Goal: Transaction & Acquisition: Purchase product/service

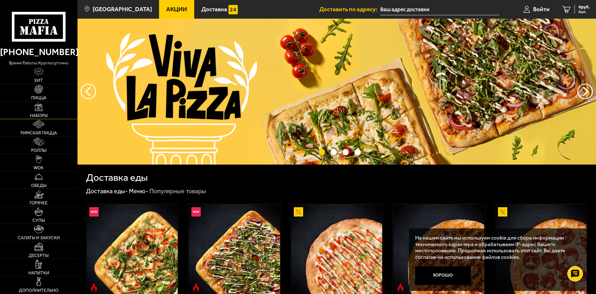
click at [39, 115] on span "Наборы" at bounding box center [39, 116] width 18 height 4
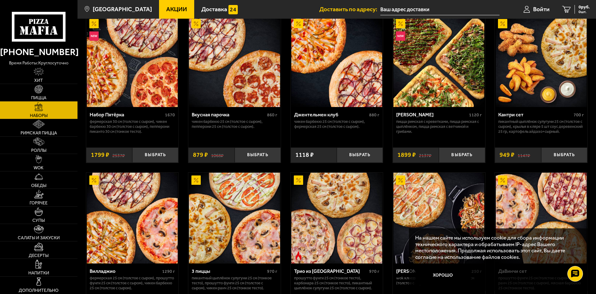
scroll to position [31, 0]
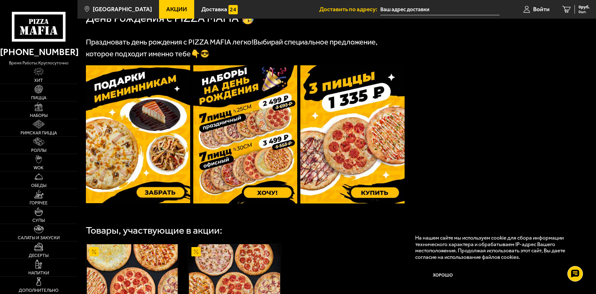
scroll to position [156, 0]
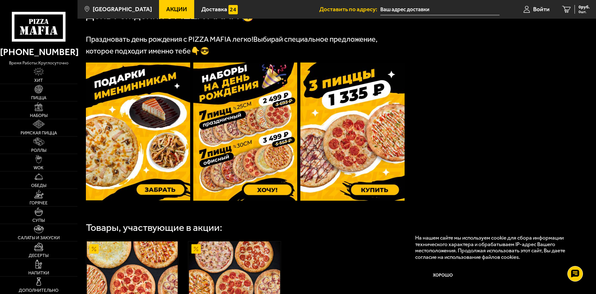
click at [153, 139] on img at bounding box center [138, 132] width 104 height 138
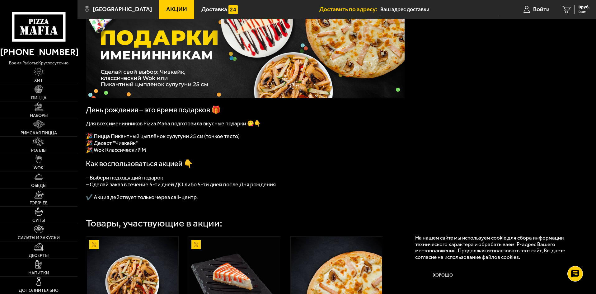
scroll to position [62, 0]
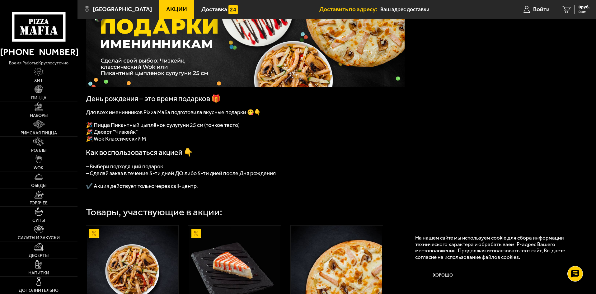
click at [156, 170] on span "– Выбери подходящий подарок" at bounding box center [124, 166] width 77 height 7
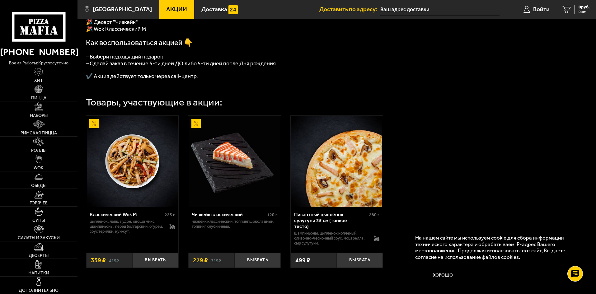
scroll to position [187, 0]
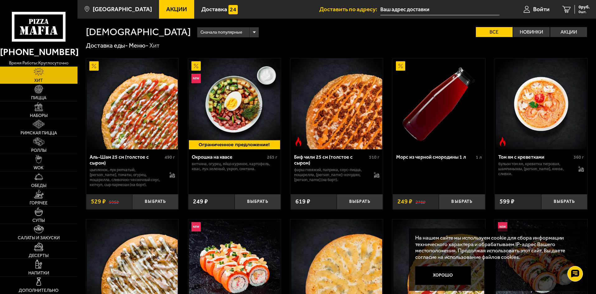
click at [166, 9] on span "Акции" at bounding box center [176, 9] width 21 height 6
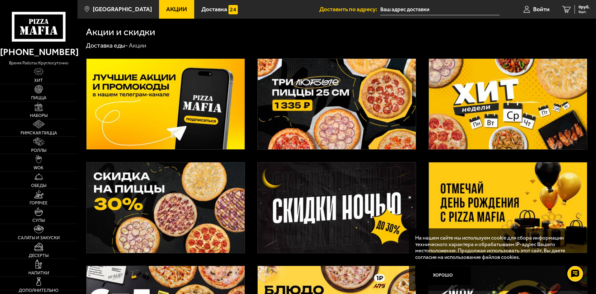
click at [341, 98] on img at bounding box center [337, 104] width 158 height 91
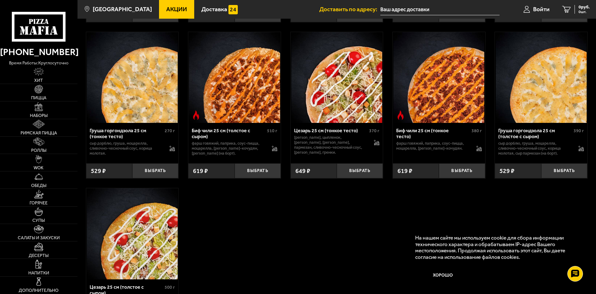
scroll to position [1868, 0]
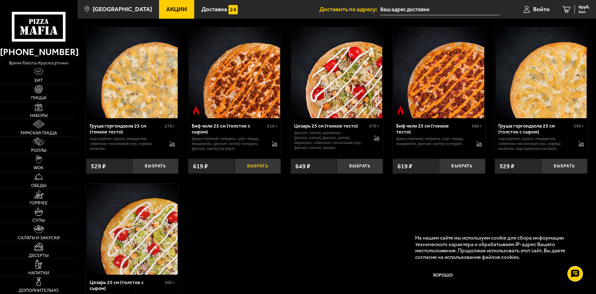
click at [249, 174] on button "Выбрать" at bounding box center [258, 166] width 46 height 15
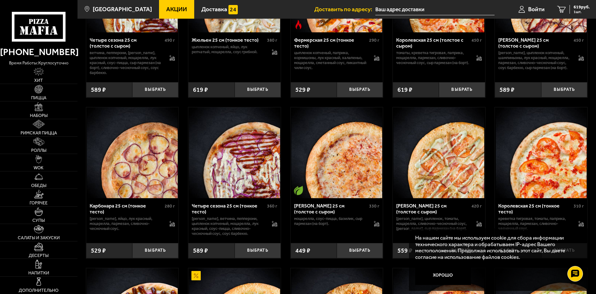
scroll to position [1276, 0]
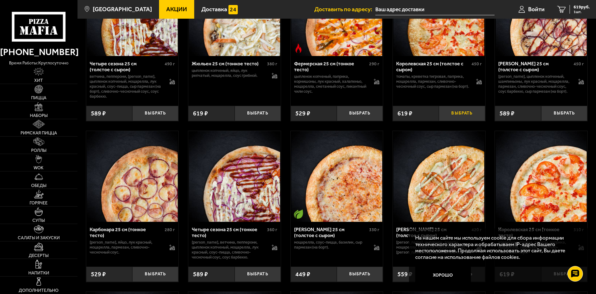
click at [461, 121] on button "Выбрать" at bounding box center [462, 113] width 46 height 15
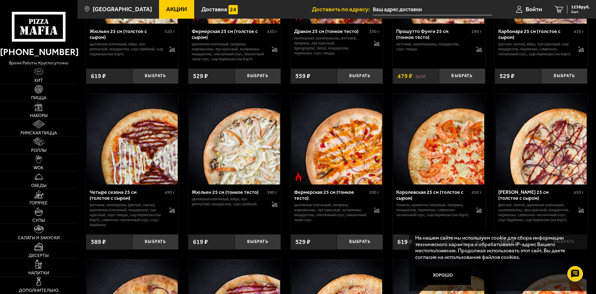
scroll to position [1121, 0]
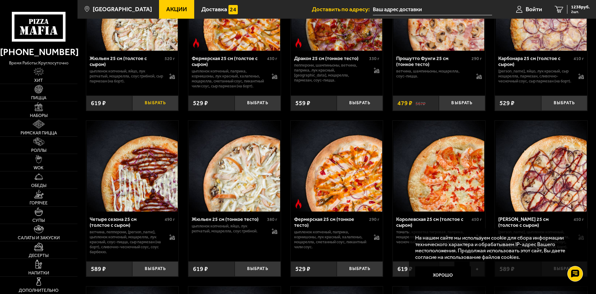
click at [155, 111] on button "Выбрать" at bounding box center [155, 103] width 46 height 15
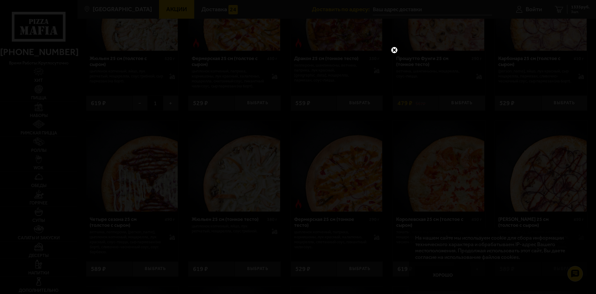
click at [396, 49] on link at bounding box center [394, 50] width 8 height 8
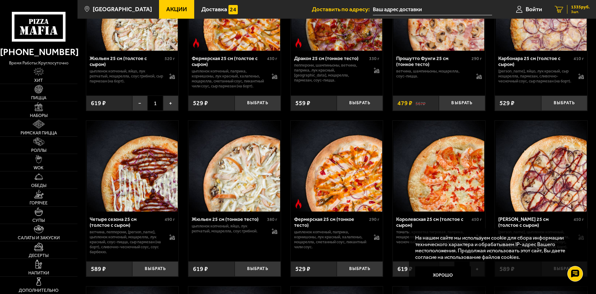
click at [578, 9] on span "1335 руб." at bounding box center [580, 7] width 19 height 4
